Goal: Transaction & Acquisition: Download file/media

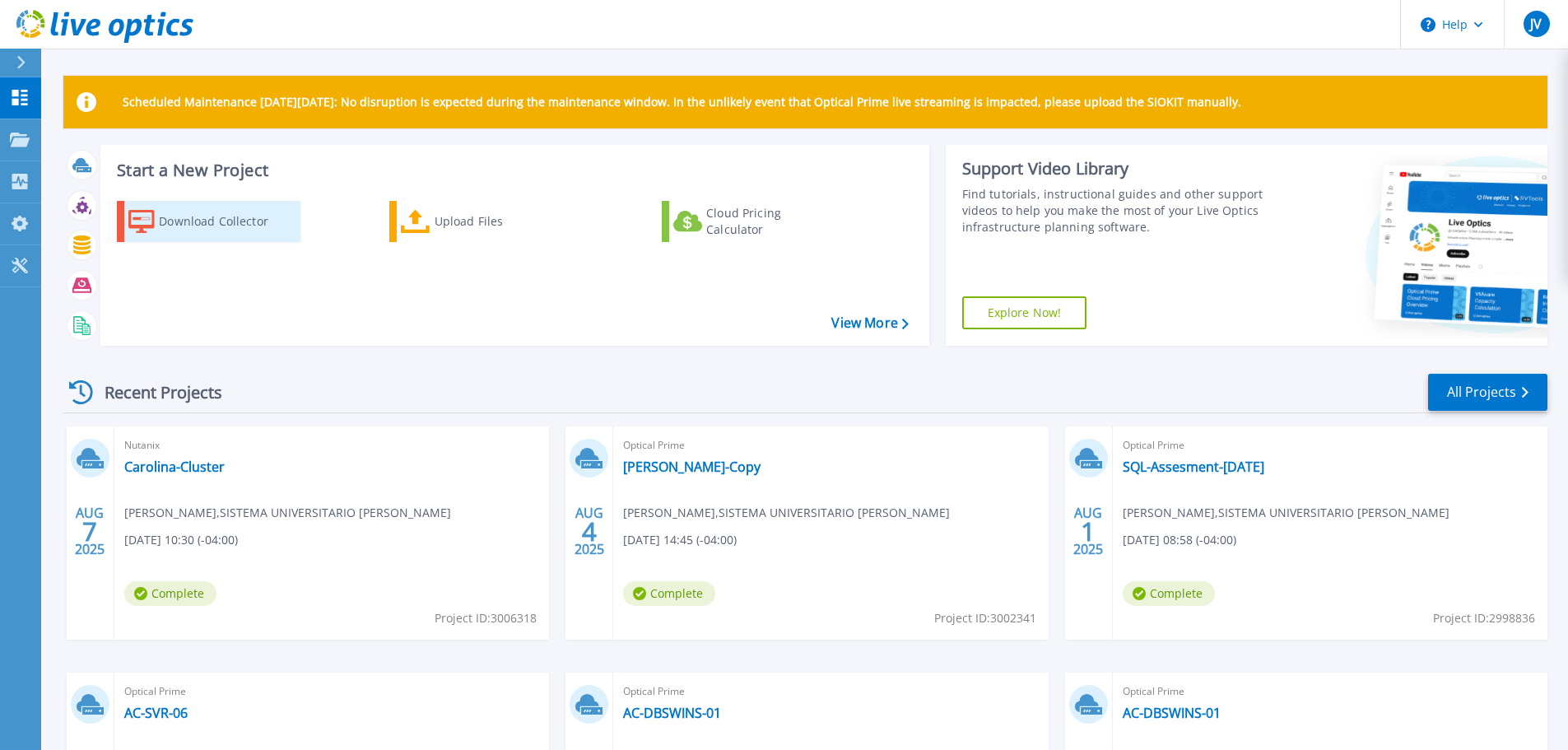
click at [234, 223] on div "Download Collector" at bounding box center [224, 221] width 132 height 33
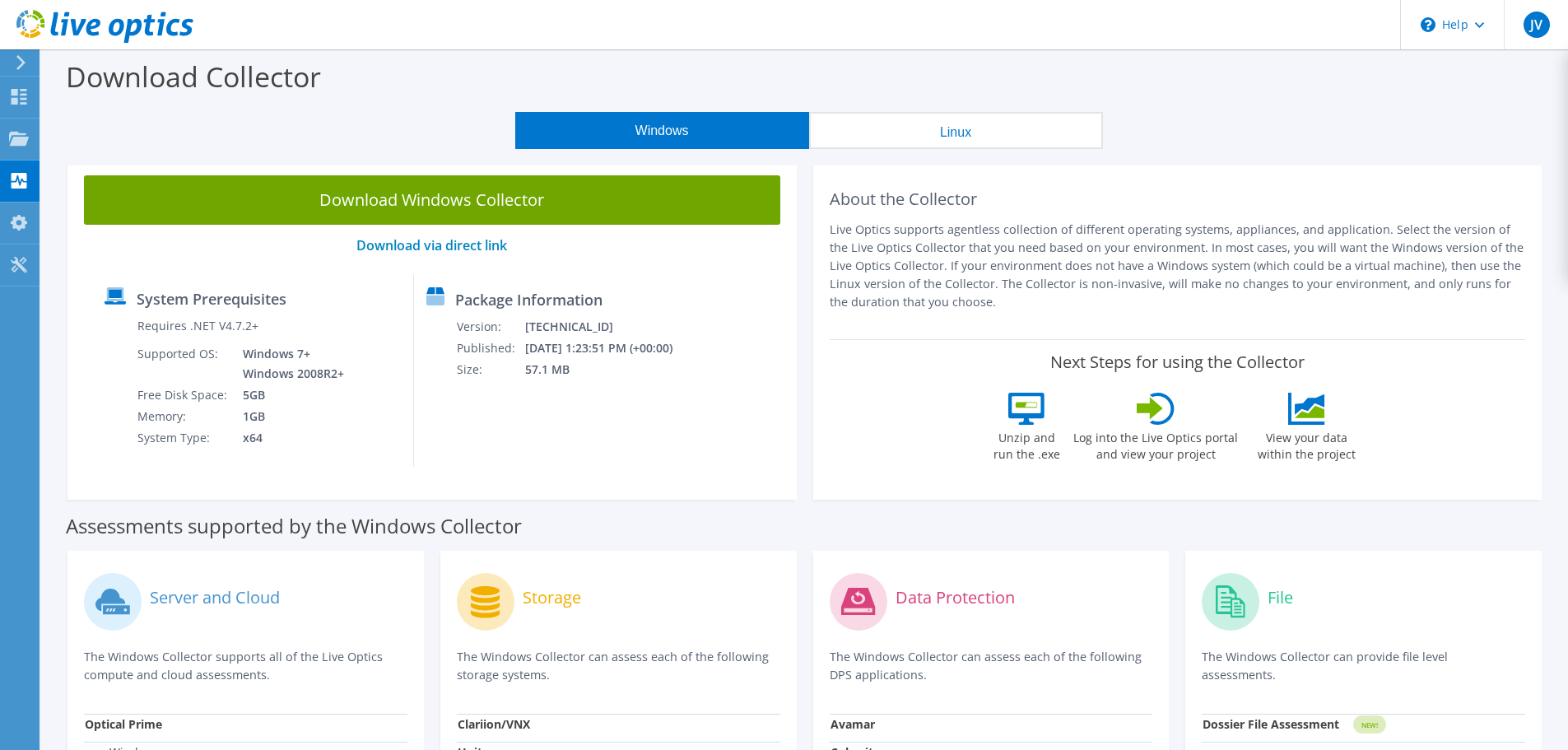
click at [677, 130] on button "Windows" at bounding box center [662, 130] width 294 height 37
click at [21, 100] on use at bounding box center [20, 97] width 16 height 16
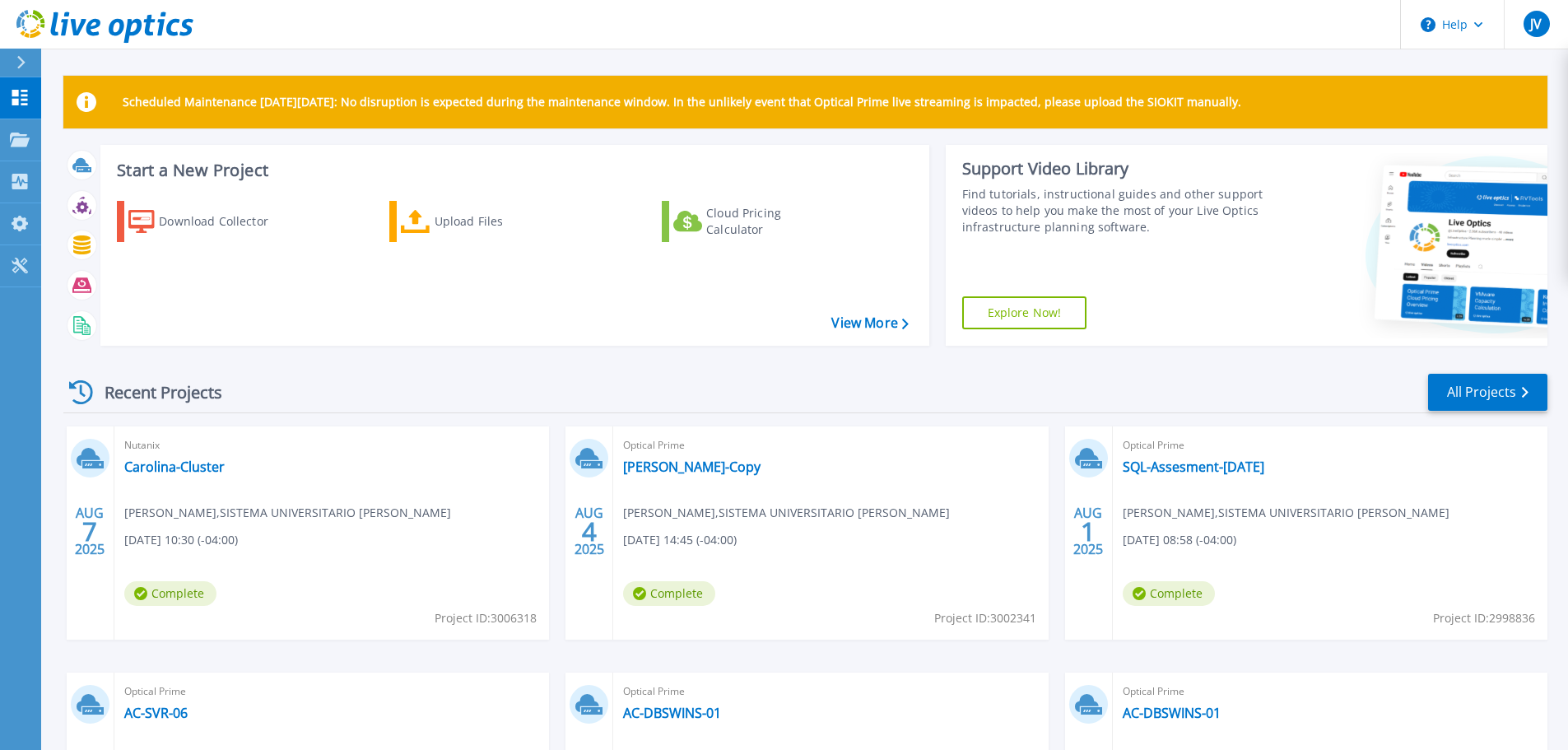
click at [1328, 194] on div at bounding box center [1413, 245] width 269 height 201
click at [15, 189] on icon at bounding box center [20, 182] width 16 height 16
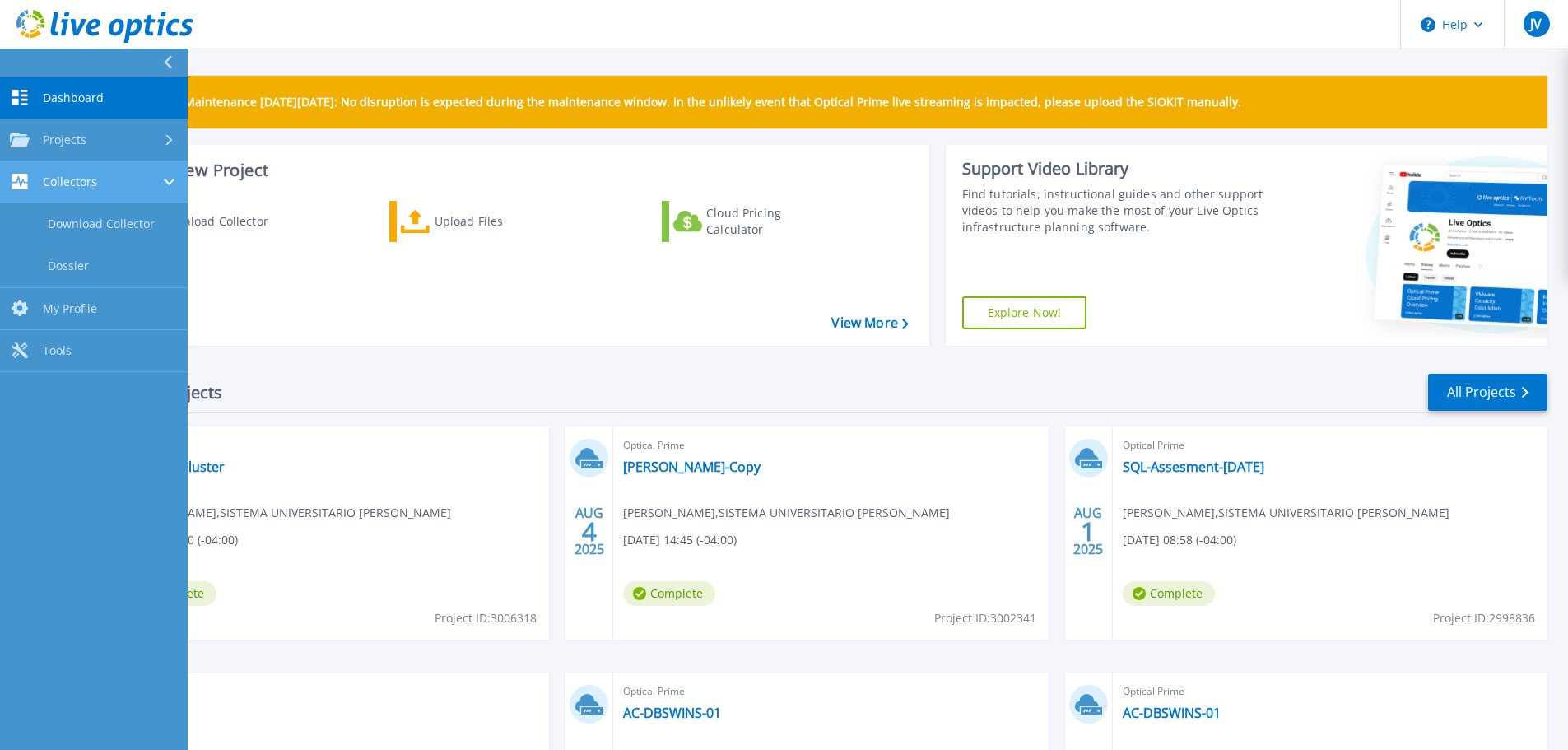
click at [84, 186] on span "Collectors" at bounding box center [70, 182] width 55 height 15
click at [173, 182] on div at bounding box center [170, 182] width 14 height 13
click at [120, 229] on link "Download Collector" at bounding box center [94, 224] width 187 height 42
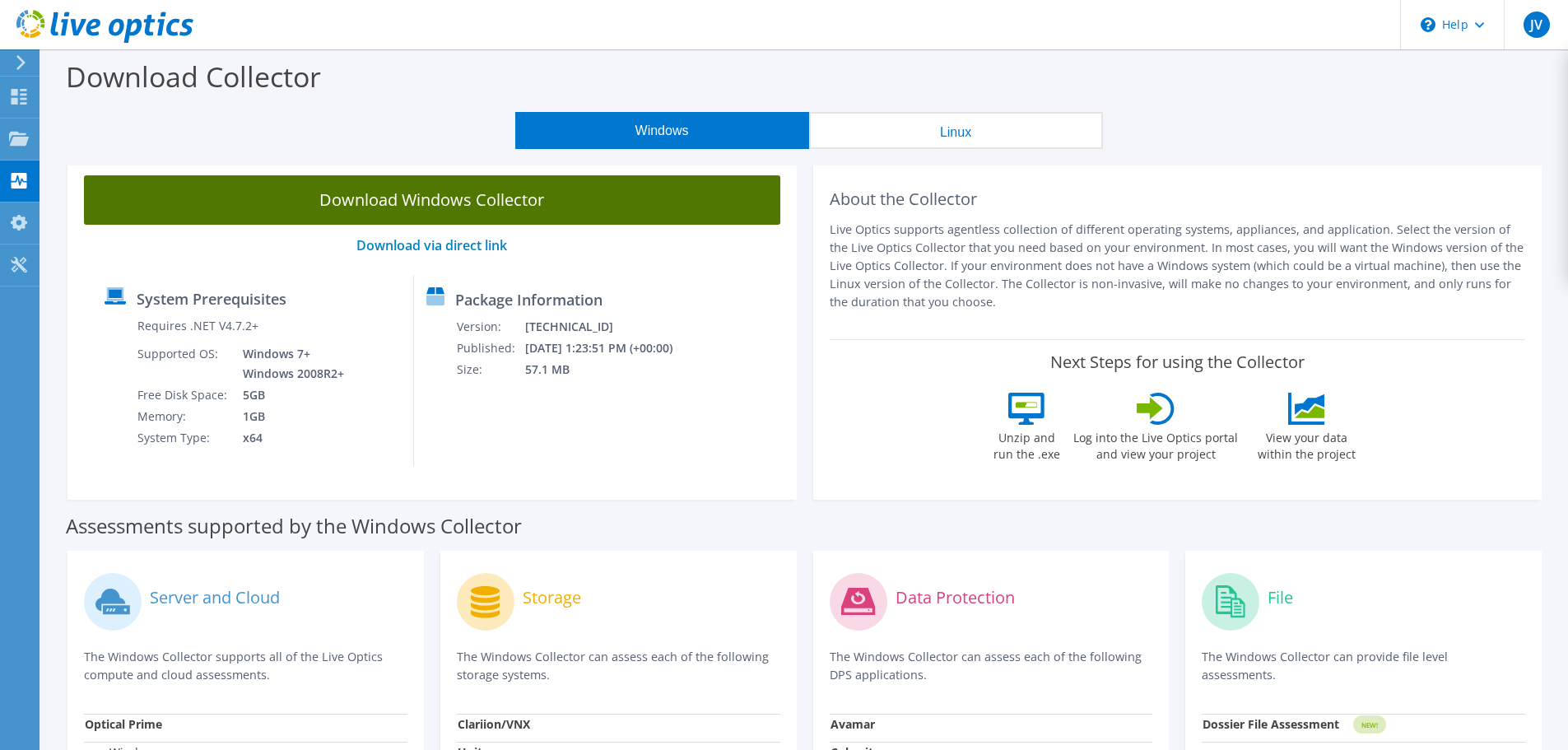
click at [461, 197] on link "Download Windows Collector" at bounding box center [432, 200] width 697 height 50
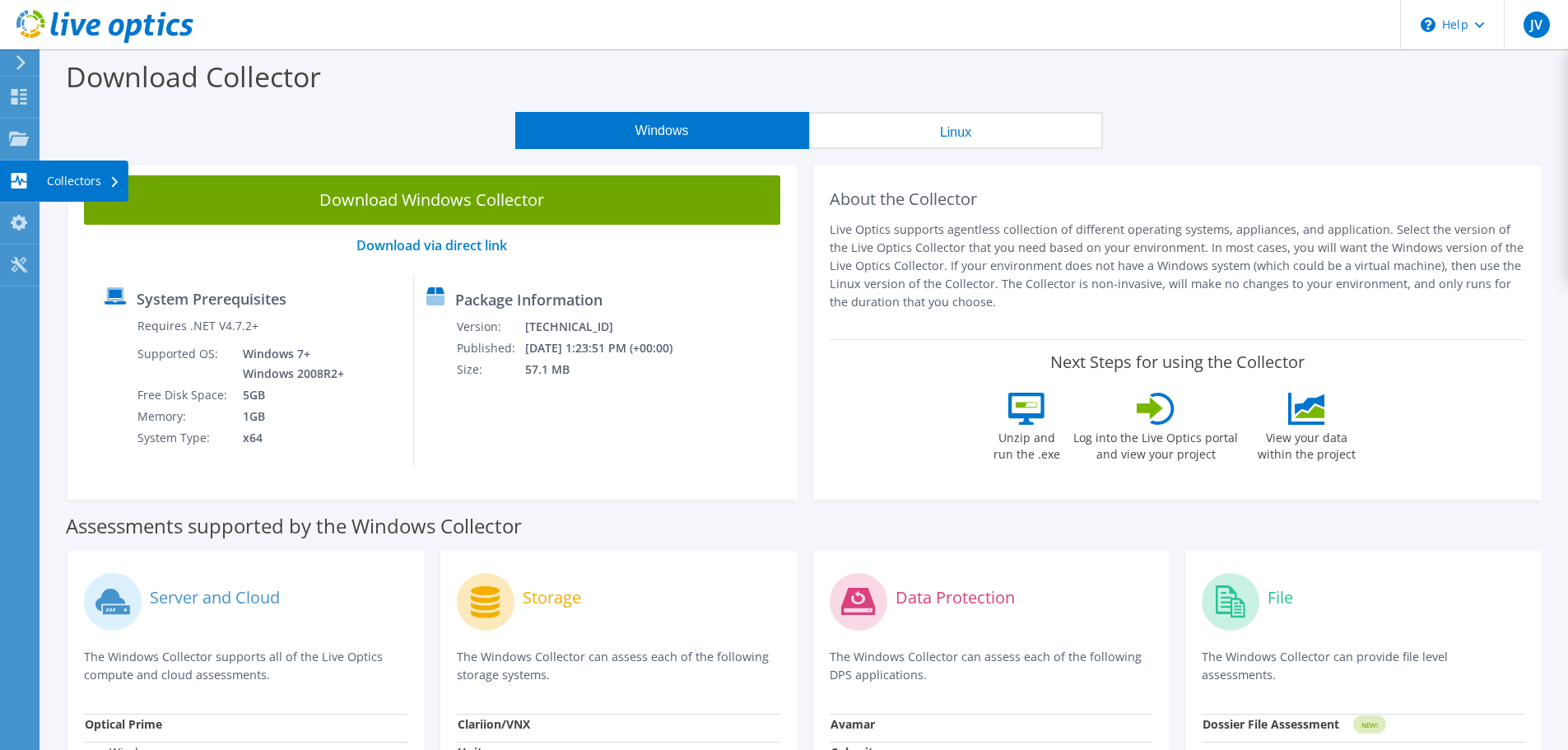
click at [17, 188] on use at bounding box center [20, 181] width 16 height 16
